Goal: Check status: Check status

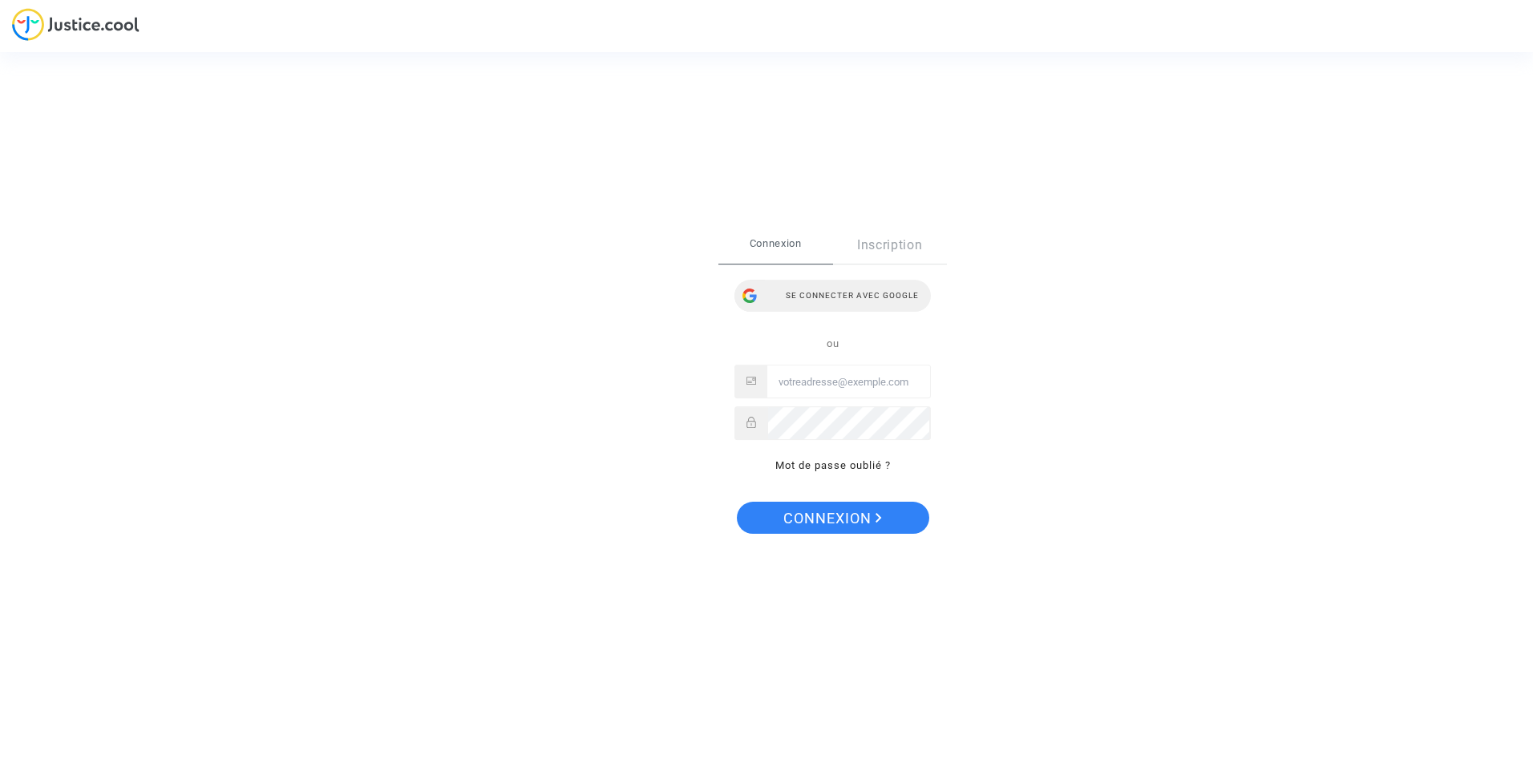
type input "[PERSON_NAME][EMAIL_ADDRESS][PERSON_NAME][DOMAIN_NAME]"
click at [798, 293] on div "Se connecter avec Google" at bounding box center [832, 296] width 196 height 32
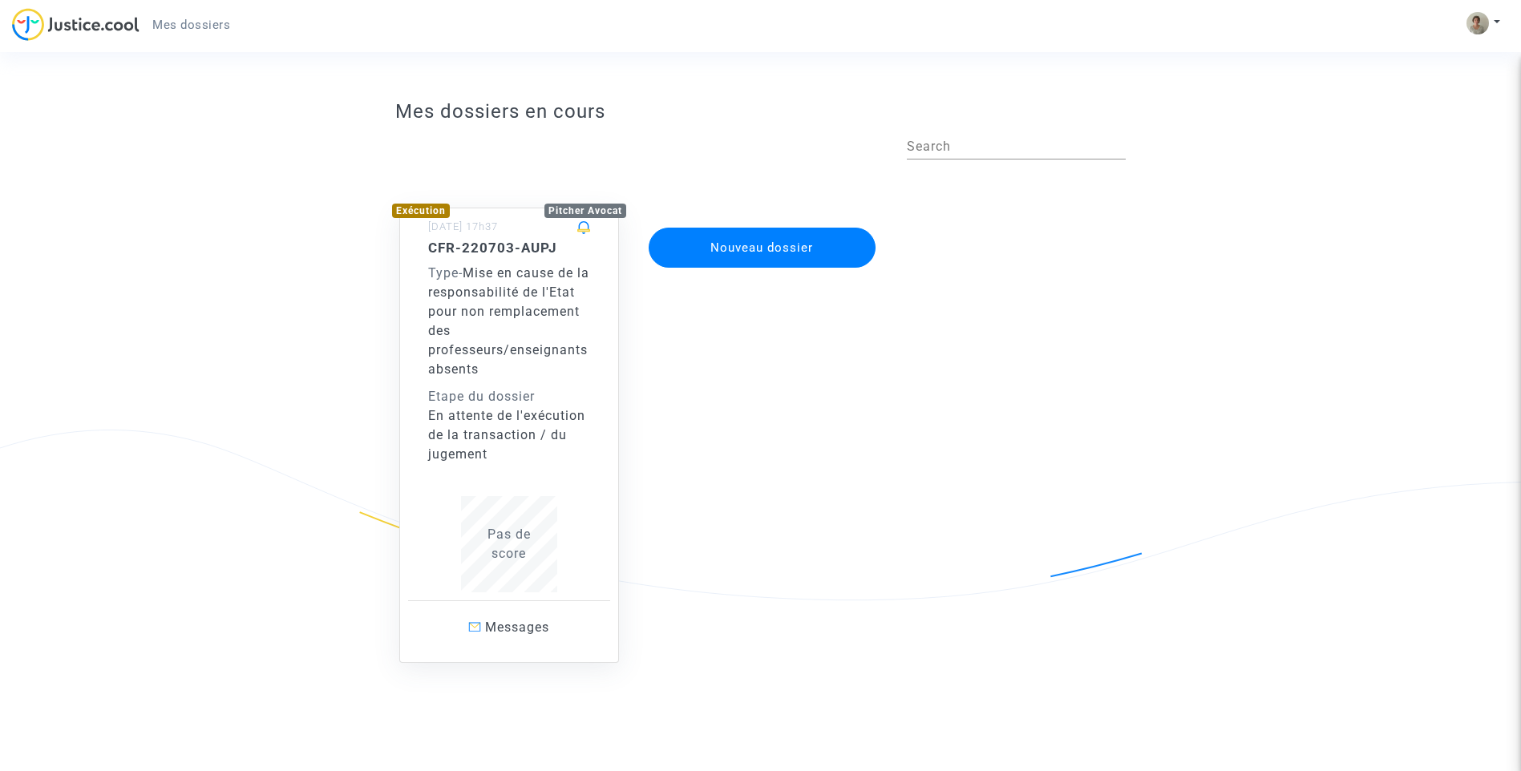
click at [502, 374] on div "Type - Mise en cause de la responsabilité de l'Etat pour non remplacement des p…" at bounding box center [509, 321] width 162 height 115
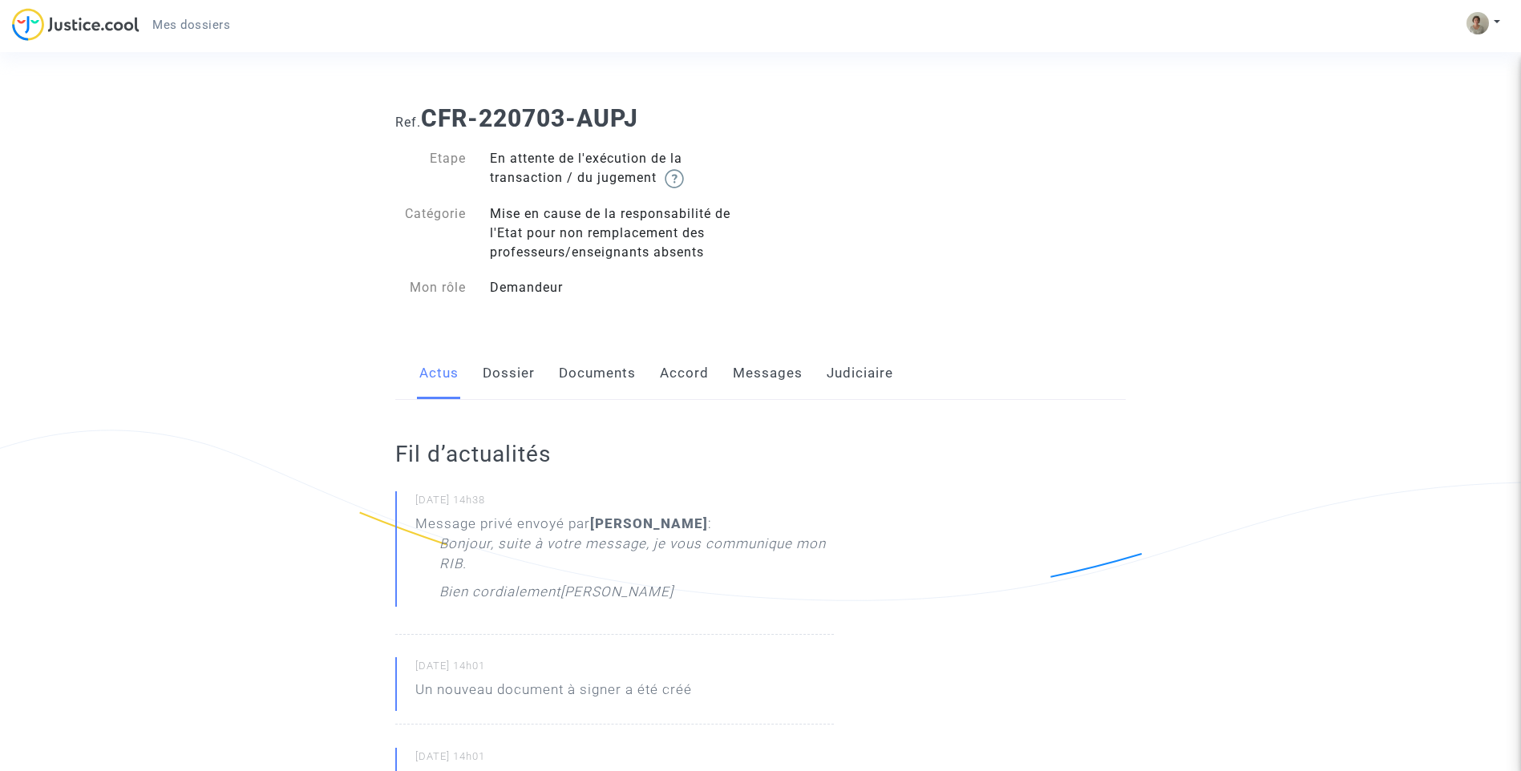
click at [505, 380] on link "Dossier" at bounding box center [509, 373] width 52 height 53
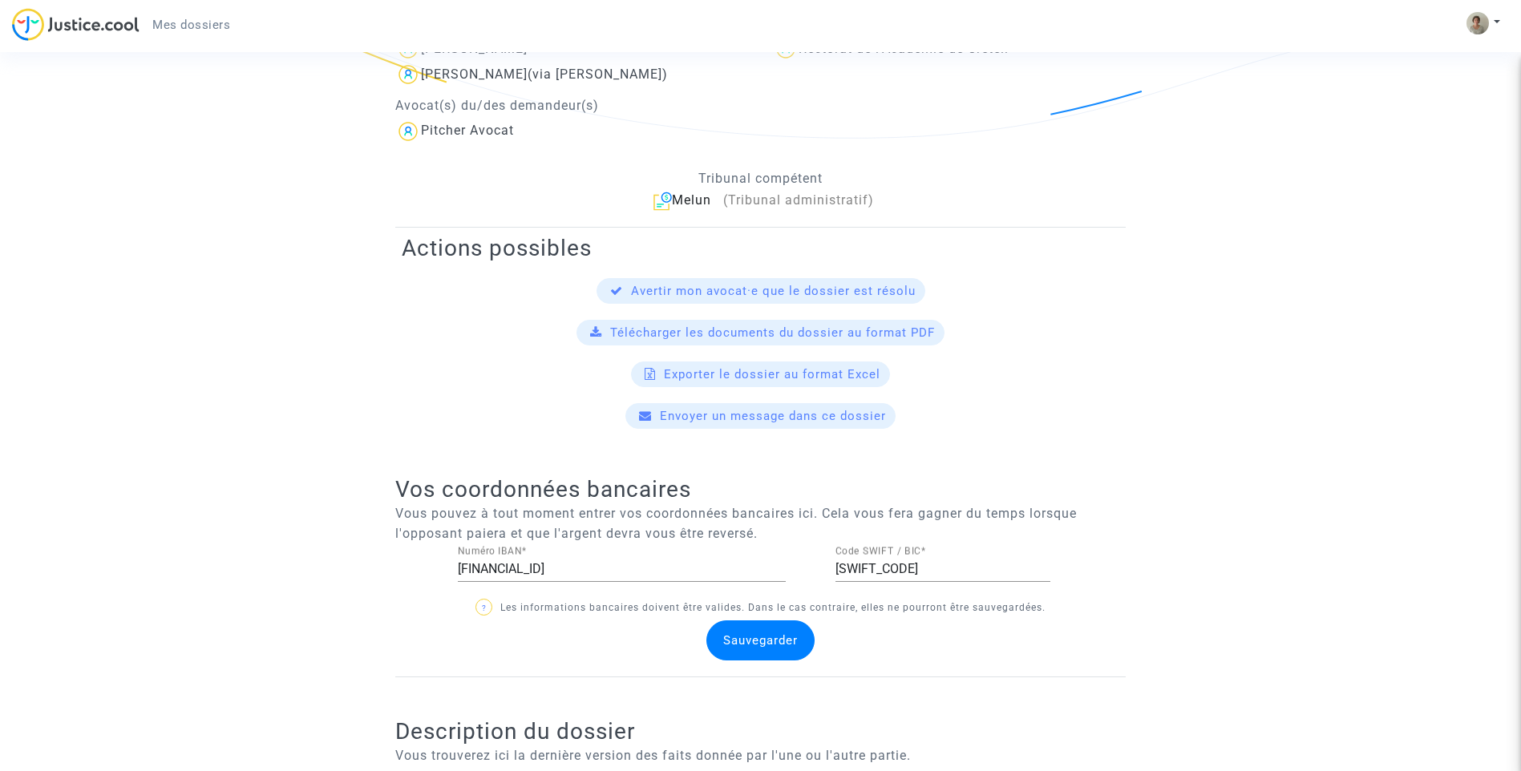
scroll to position [80, 0]
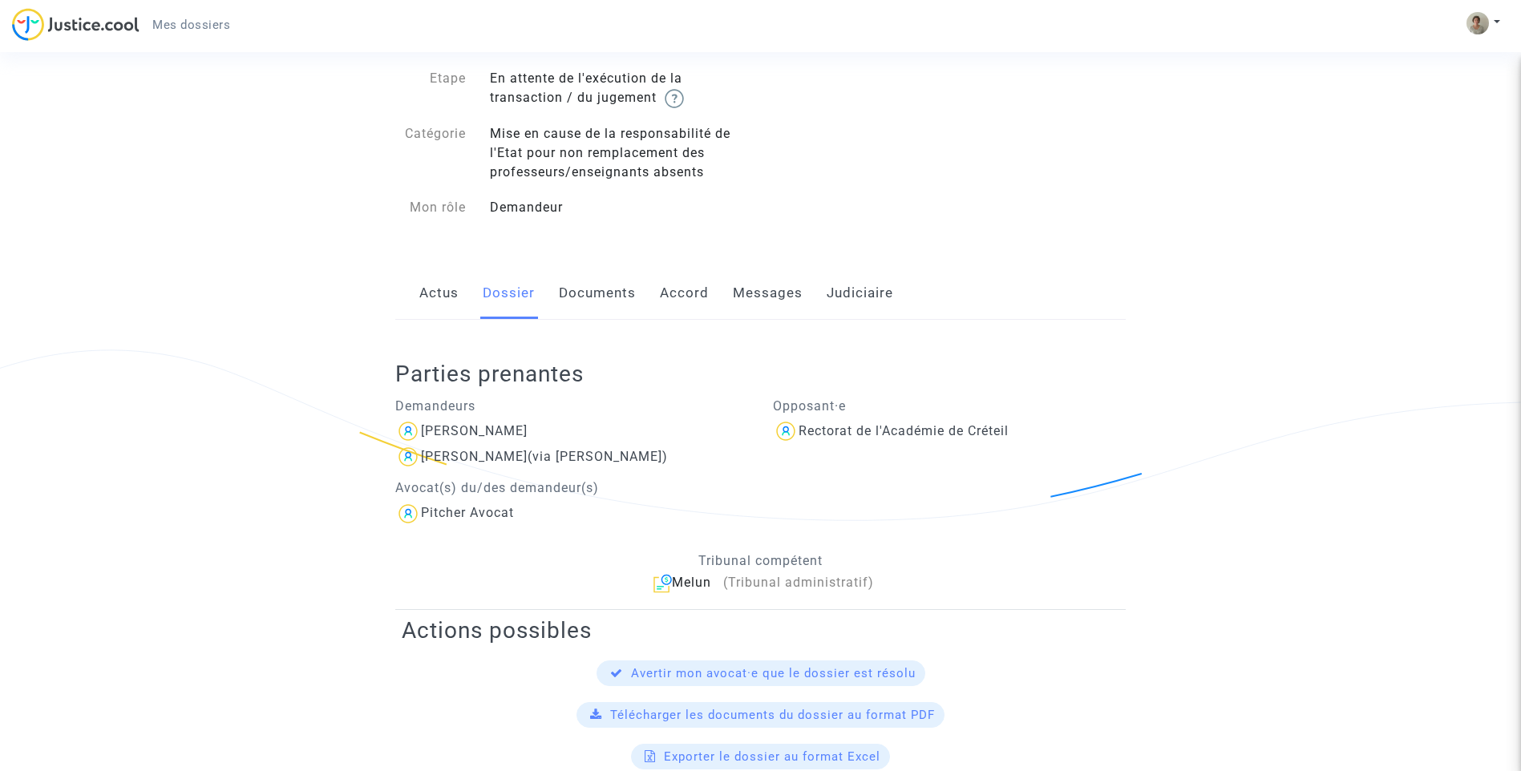
click at [594, 310] on link "Documents" at bounding box center [597, 293] width 77 height 53
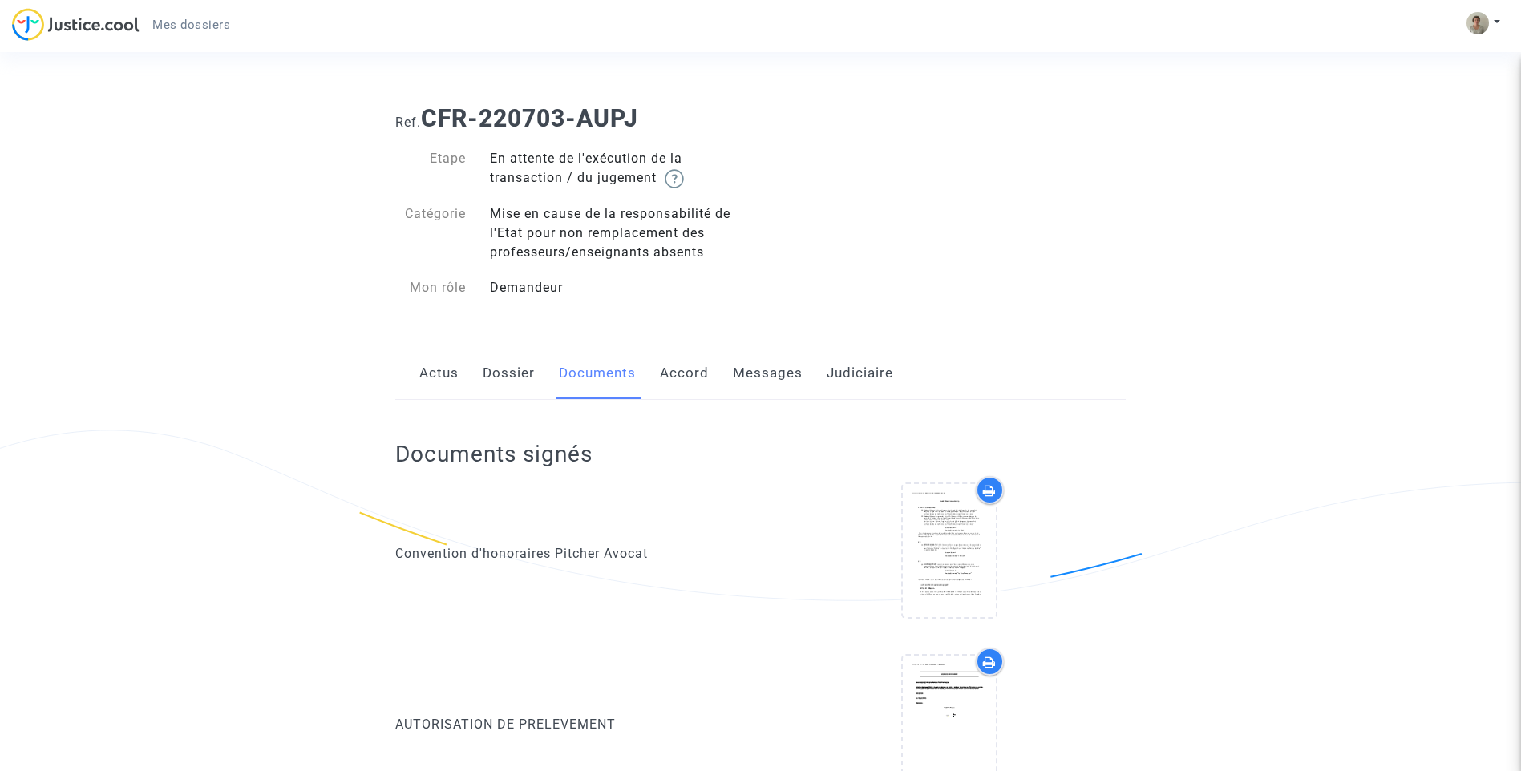
click at [742, 373] on link "Messages" at bounding box center [768, 373] width 70 height 53
